Goal: Task Accomplishment & Management: Use online tool/utility

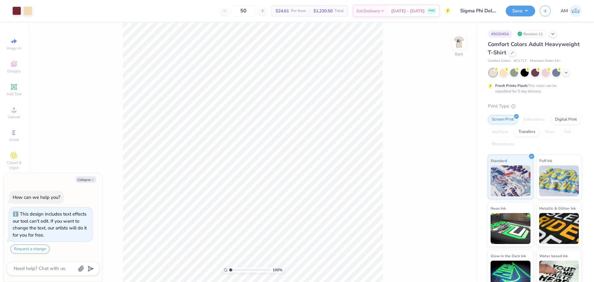
type textarea "x"
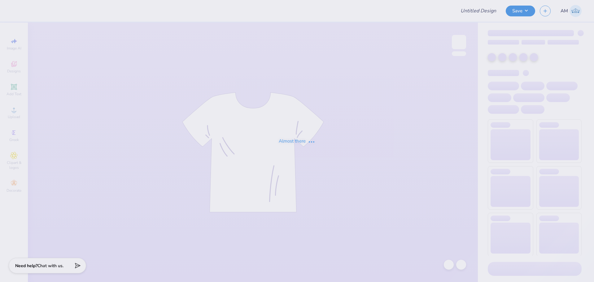
type input "Sigma Phi Delta PR Merch"
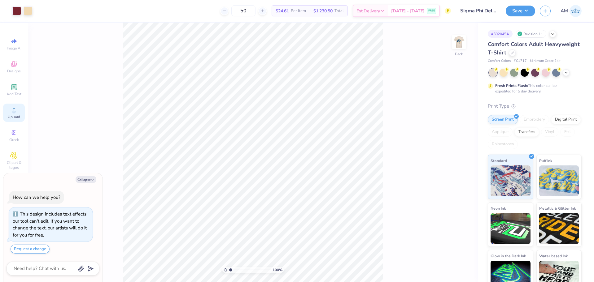
click at [20, 113] on div "Upload" at bounding box center [14, 113] width 22 height 18
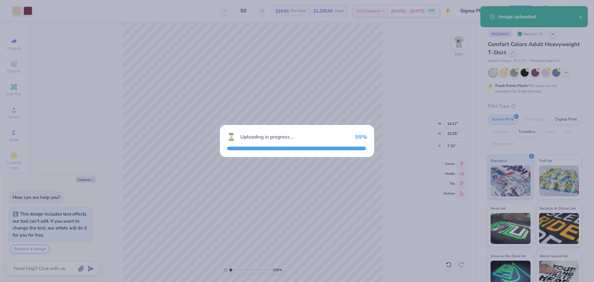
type textarea "x"
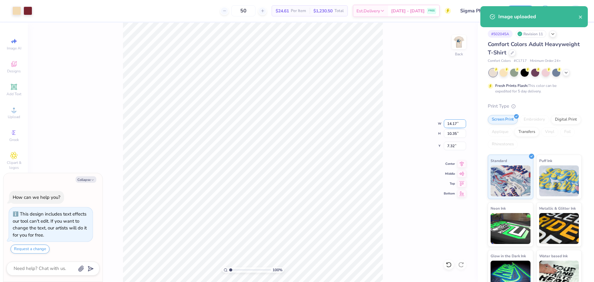
click at [451, 126] on input "14.17" at bounding box center [455, 123] width 22 height 9
type input "3.5"
type textarea "x"
type input "3.50"
type input "2.56"
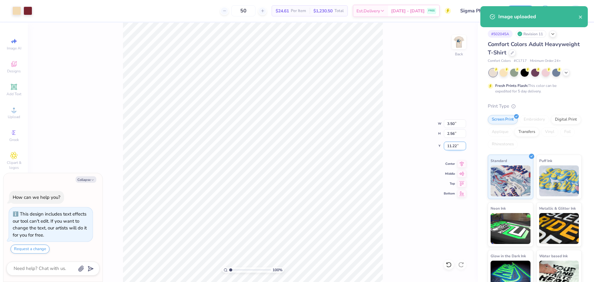
click at [453, 146] on input "11.22" at bounding box center [455, 146] width 22 height 9
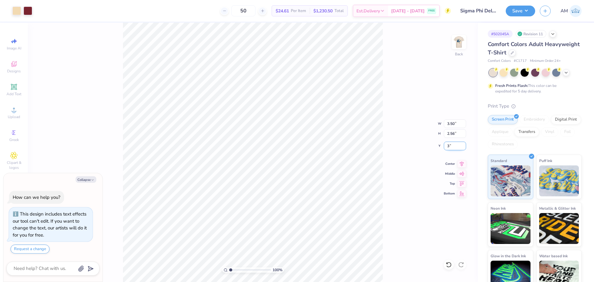
type input "3"
type textarea "x"
type input "3.00"
type textarea "x"
type input "6.12"
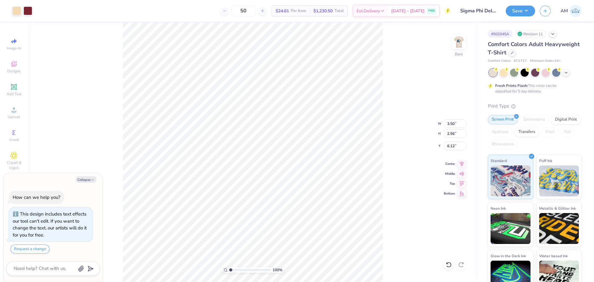
type textarea "x"
type input "6.59"
type textarea "x"
click at [450, 146] on input "6.59" at bounding box center [455, 146] width 22 height 9
type input "3"
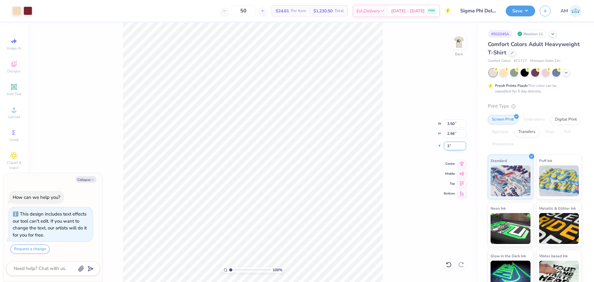
type textarea "x"
type input "3.00"
click at [462, 39] on img at bounding box center [459, 42] width 12 height 12
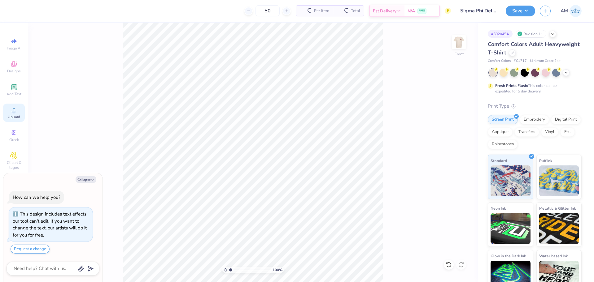
click at [12, 114] on div "Upload" at bounding box center [14, 113] width 22 height 18
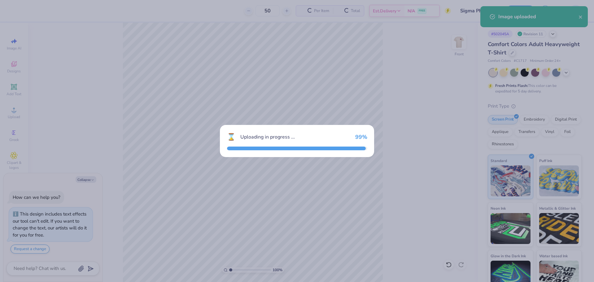
type textarea "x"
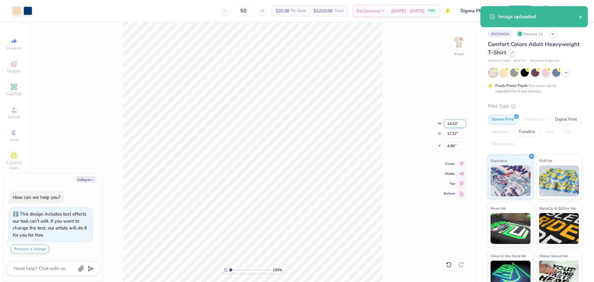
click at [453, 124] on input "14.53" at bounding box center [455, 123] width 22 height 9
click at [453, 135] on input "17.57" at bounding box center [455, 133] width 22 height 9
type input "15"
type textarea "x"
type input "12.41"
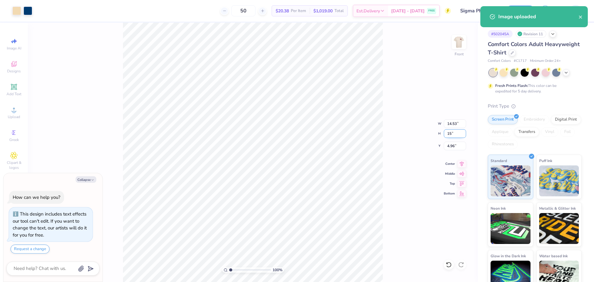
type input "15.00"
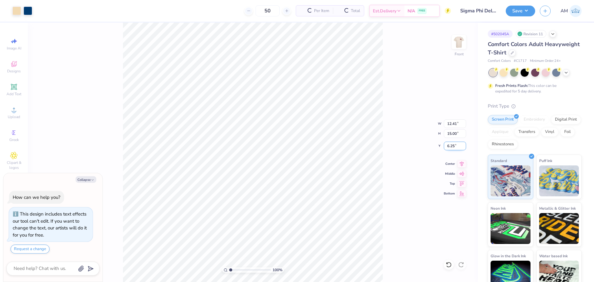
click at [452, 145] on input "6.25" at bounding box center [455, 146] width 22 height 9
type input "3"
type textarea "x"
type input "3.00"
click at [404, 134] on div "100 % Front W 12.41 12.41 " H 15.00 15.00 " Y 3.00 3.00 " Center Middle Top Bot…" at bounding box center [253, 153] width 450 height 260
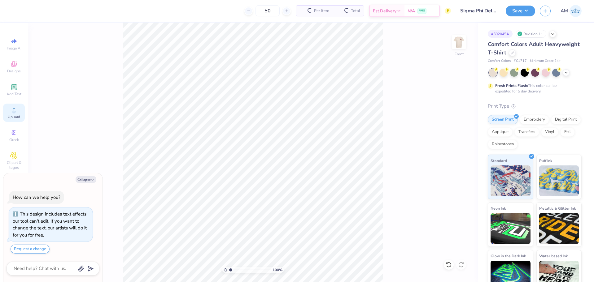
click at [14, 112] on icon at bounding box center [14, 110] width 4 height 4
click at [449, 267] on icon at bounding box center [448, 265] width 5 height 6
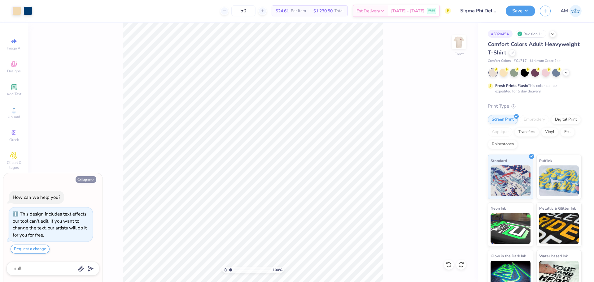
click at [81, 179] on button "Collapse" at bounding box center [86, 179] width 21 height 7
type textarea "x"
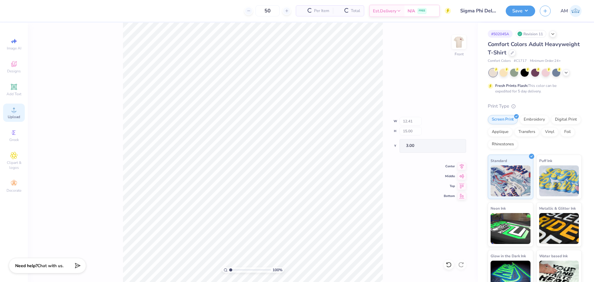
click at [9, 109] on div "Upload" at bounding box center [14, 113] width 22 height 18
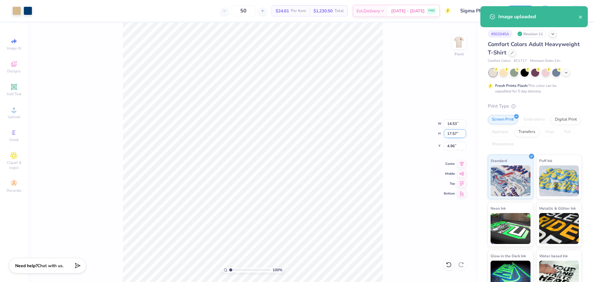
click at [452, 133] on input "17.57" at bounding box center [455, 133] width 22 height 9
type input "15"
click at [450, 148] on input "4.96" at bounding box center [455, 146] width 22 height 9
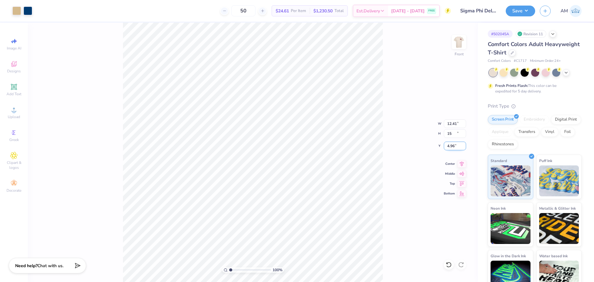
type input "12.41"
type input "15.00"
type input "3.00"
click at [460, 164] on icon at bounding box center [461, 162] width 9 height 7
click at [20, 13] on div at bounding box center [16, 10] width 9 height 9
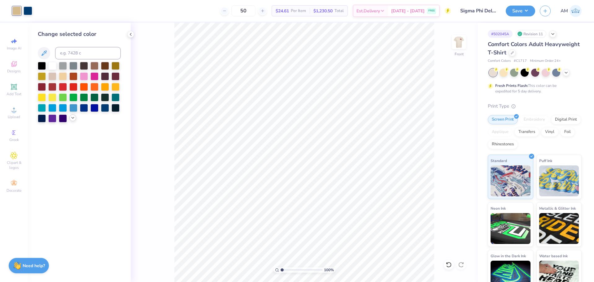
click at [72, 116] on icon at bounding box center [72, 117] width 5 height 5
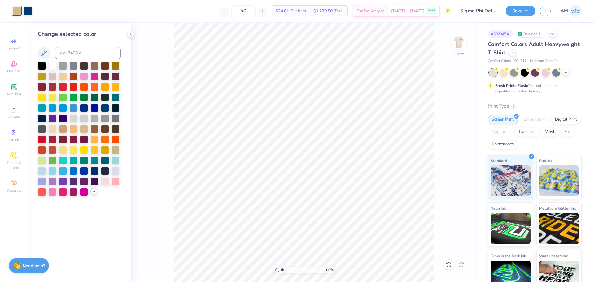
click at [92, 191] on icon at bounding box center [93, 191] width 5 height 5
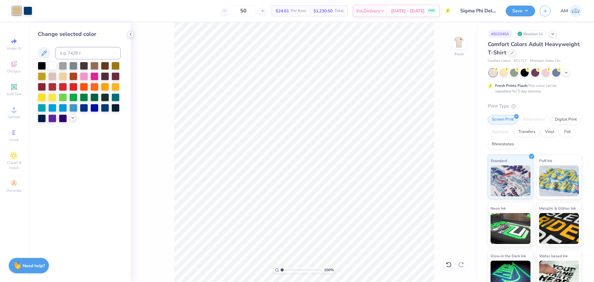
click at [130, 34] on polyline at bounding box center [130, 34] width 1 height 2
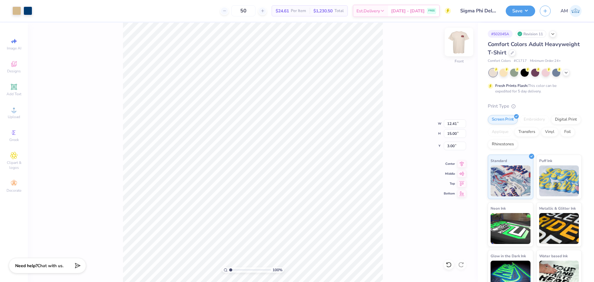
click at [461, 41] on img at bounding box center [458, 42] width 25 height 25
click at [234, 271] on input "range" at bounding box center [250, 270] width 42 height 6
drag, startPoint x: 234, startPoint y: 271, endPoint x: 208, endPoint y: 270, distance: 26.0
type input "1"
click at [229, 270] on input "range" at bounding box center [250, 270] width 42 height 6
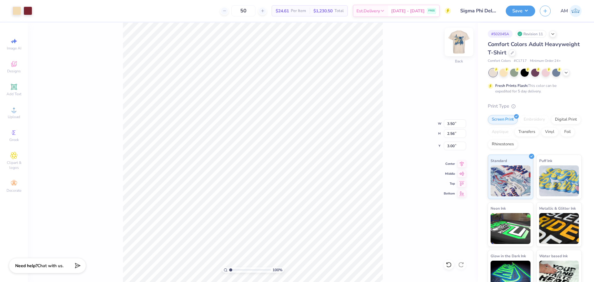
click at [463, 46] on img at bounding box center [458, 42] width 25 height 25
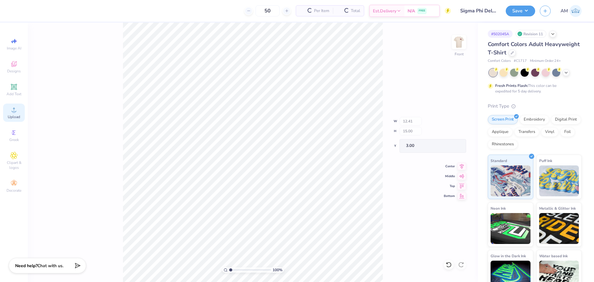
click at [15, 113] on circle at bounding box center [13, 111] width 3 height 3
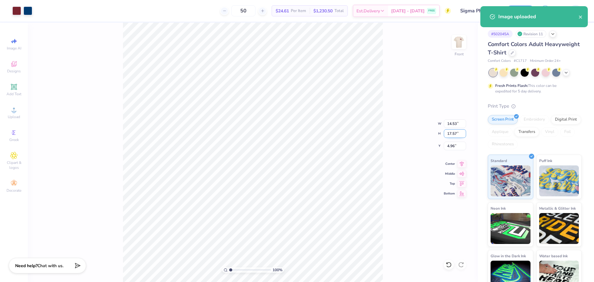
click at [452, 133] on input "17.57" at bounding box center [455, 133] width 22 height 9
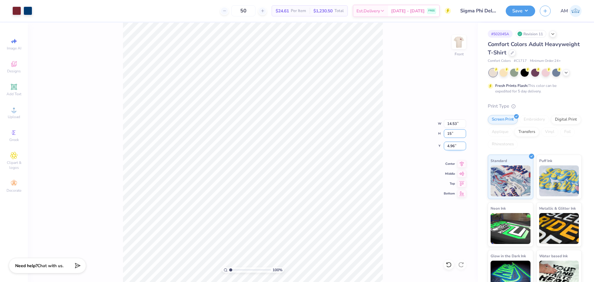
type input "15"
click at [449, 146] on input "4.96" at bounding box center [455, 146] width 22 height 9
type input "12.41"
type input "15.00"
click at [449, 146] on input "6.25" at bounding box center [455, 146] width 22 height 9
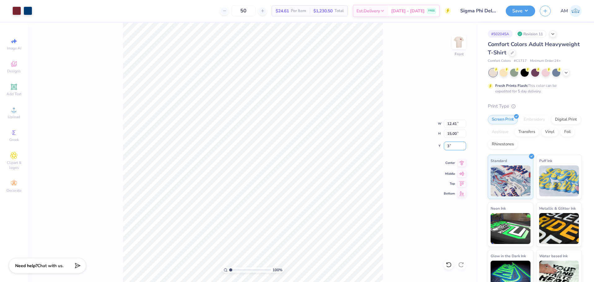
type input "3.00"
click at [461, 163] on icon at bounding box center [462, 163] width 4 height 5
